Goal: Information Seeking & Learning: Learn about a topic

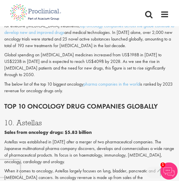
scroll to position [277, 0]
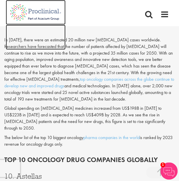
click at [39, 11] on img at bounding box center [36, 12] width 60 height 25
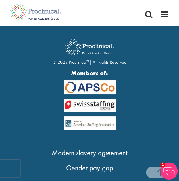
scroll to position [2081, 0]
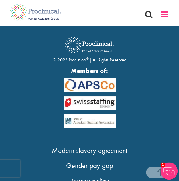
click at [166, 15] on span at bounding box center [164, 14] width 9 height 9
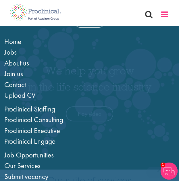
scroll to position [0, 0]
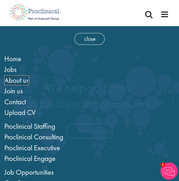
click at [19, 79] on span "About us" at bounding box center [16, 79] width 25 height 9
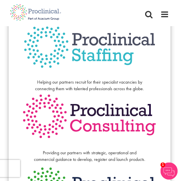
scroll to position [184, 0]
drag, startPoint x: 80, startPoint y: 75, endPoint x: 110, endPoint y: 78, distance: 29.4
click at [110, 79] on span "Helping our partners recruit for their specialist vacancies by connecting them …" at bounding box center [89, 85] width 109 height 13
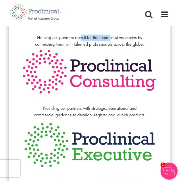
scroll to position [229, 0]
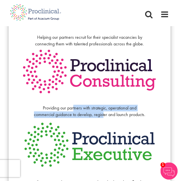
drag, startPoint x: 73, startPoint y: 102, endPoint x: 104, endPoint y: 108, distance: 31.9
click at [104, 108] on p "Providing our partners with strategic, operational and commercial guidance to d…" at bounding box center [89, 108] width 115 height 20
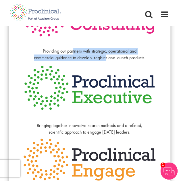
scroll to position [284, 0]
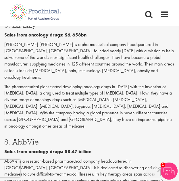
scroll to position [503, 0]
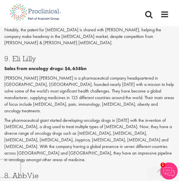
drag, startPoint x: 49, startPoint y: 12, endPoint x: 133, endPoint y: 109, distance: 128.0
click at [133, 117] on p "The pharmaceutical giant started developing oncology drugs in [DATE] with the i…" at bounding box center [89, 140] width 170 height 46
